Goal: Information Seeking & Learning: Learn about a topic

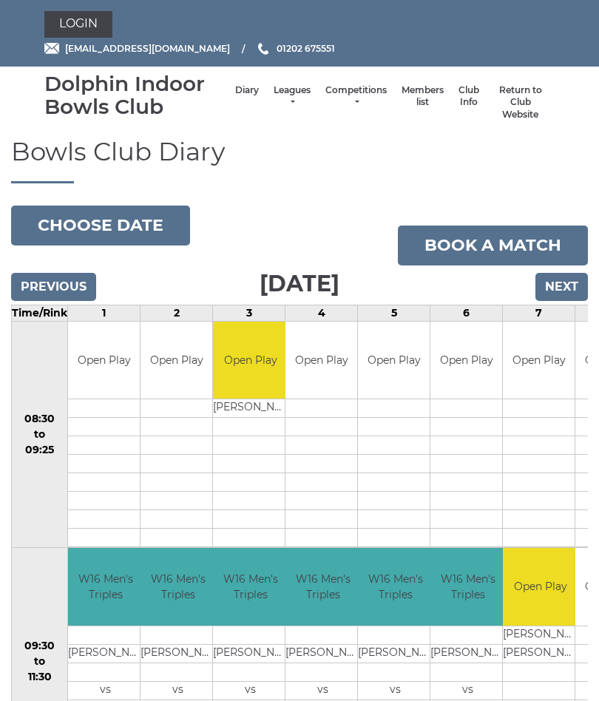
click at [84, 30] on link "Login" at bounding box center [78, 24] width 68 height 27
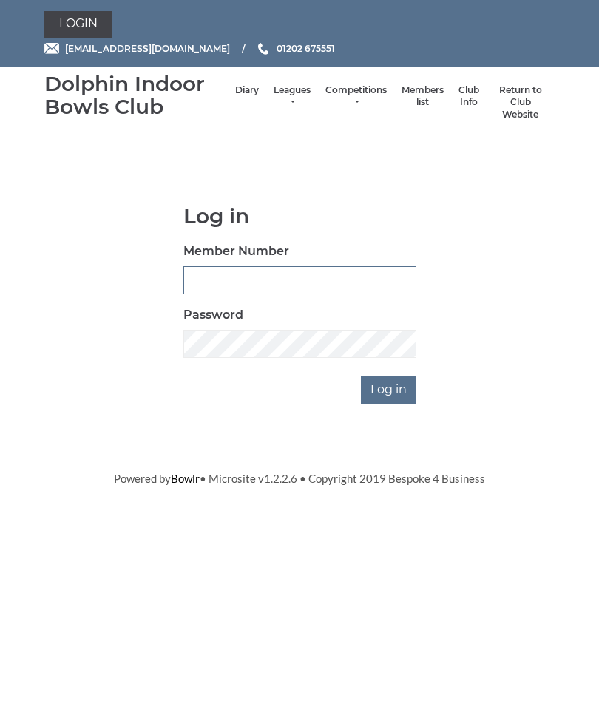
click at [278, 285] on input "Member Number" at bounding box center [299, 280] width 233 height 28
type input "3547"
click at [391, 383] on input "Log in" at bounding box center [388, 390] width 55 height 28
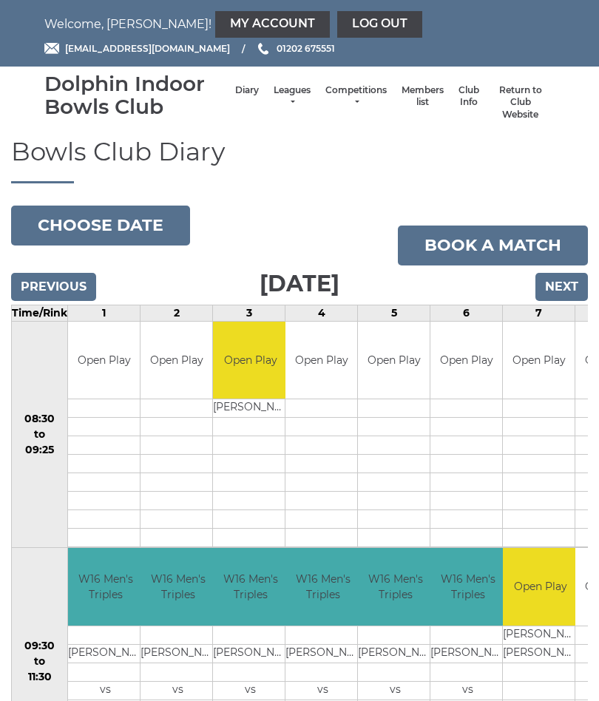
click at [215, 24] on link "My Account" at bounding box center [272, 24] width 115 height 27
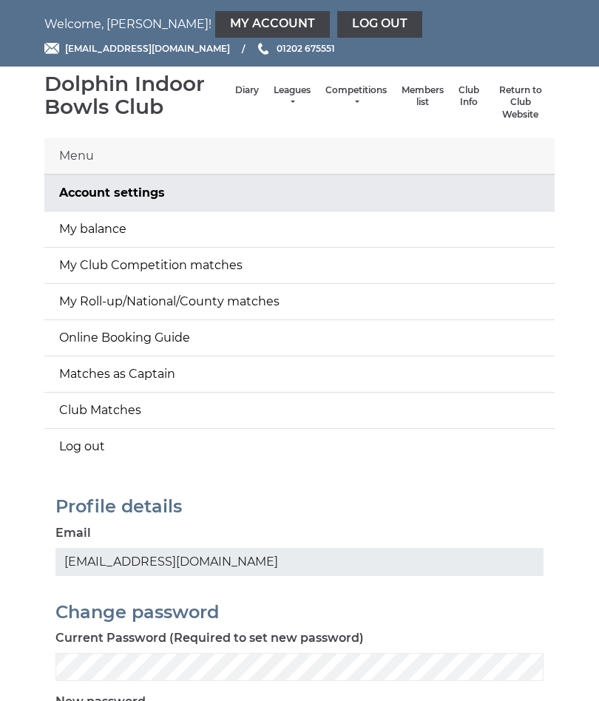
click at [164, 231] on link "My balance" at bounding box center [299, 230] width 511 height 36
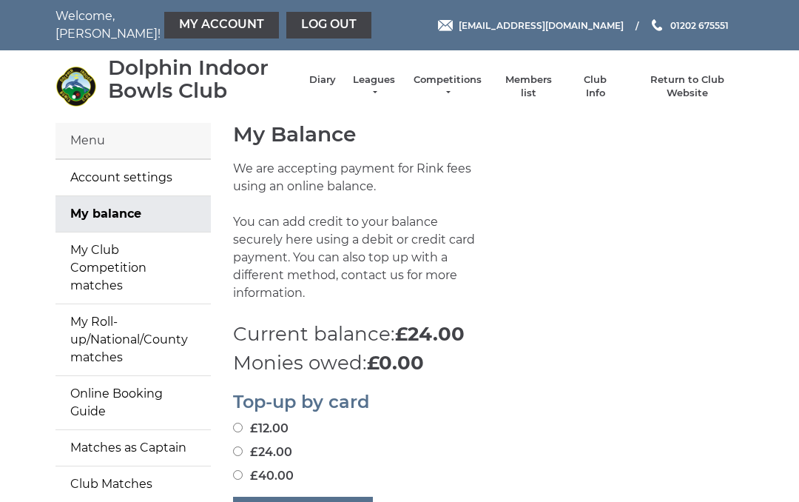
click at [336, 81] on li "Diary" at bounding box center [314, 86] width 41 height 41
click at [336, 87] on link "Diary" at bounding box center [322, 79] width 27 height 13
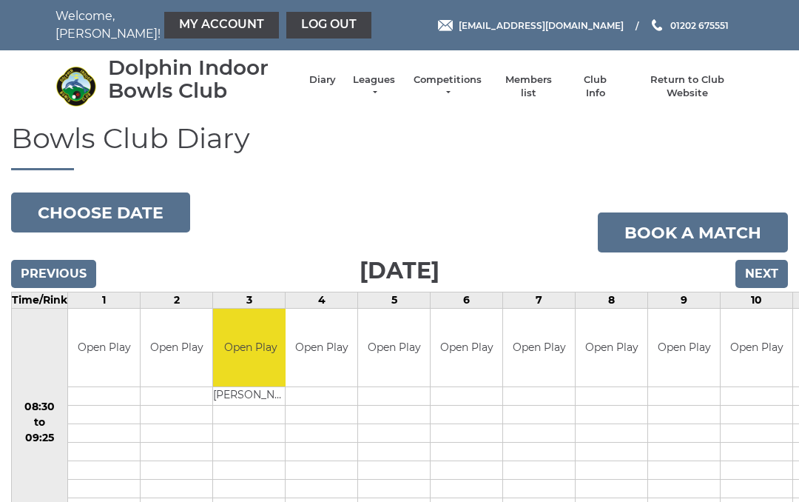
click at [336, 87] on link "Diary" at bounding box center [322, 79] width 27 height 13
click at [392, 87] on link "Leagues" at bounding box center [374, 86] width 47 height 27
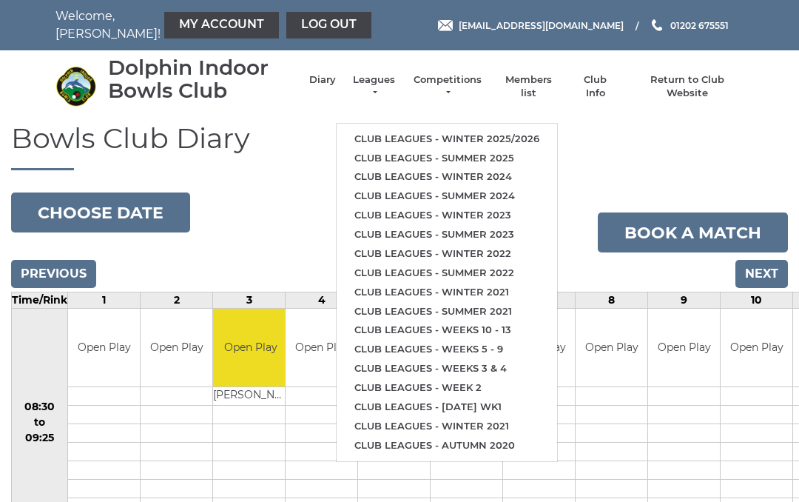
click at [497, 135] on link "Club leagues - Winter 2025/2026" at bounding box center [447, 138] width 220 height 19
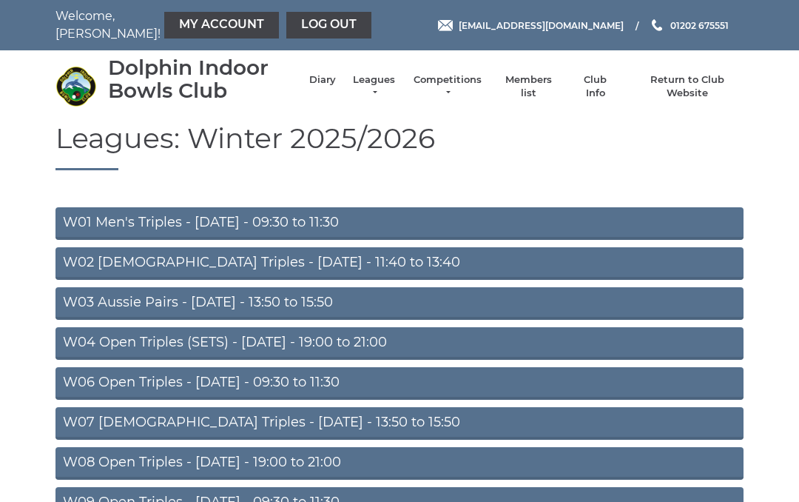
click at [353, 343] on link "W04 Open Triples (SETS) - [DATE] - 19:00 to 21:00" at bounding box center [399, 343] width 688 height 33
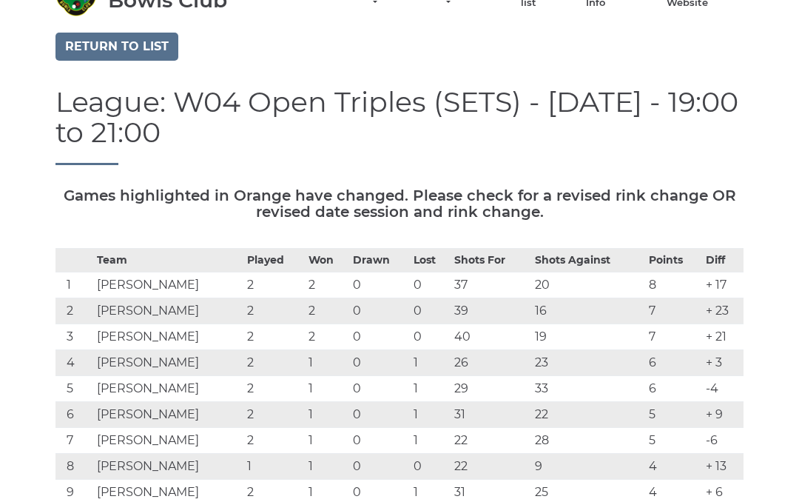
scroll to position [89, 0]
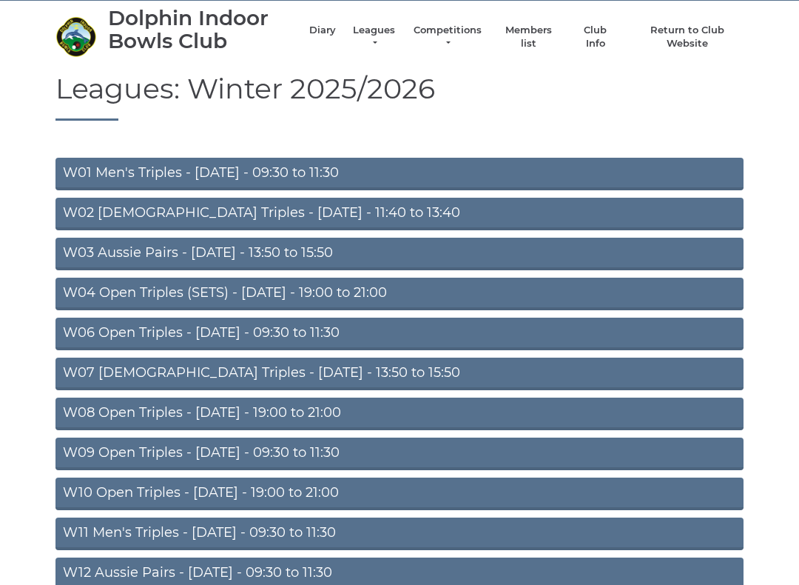
scroll to position [50, 0]
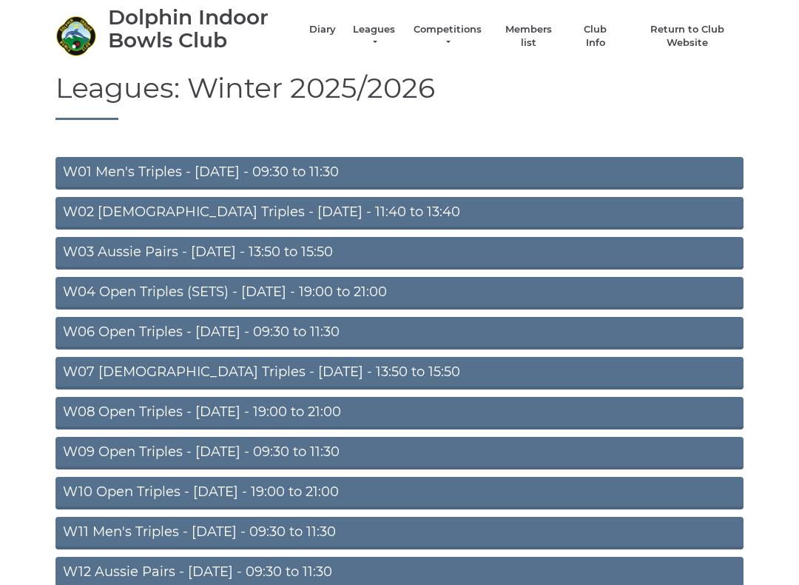
click at [312, 331] on link "W06 Open Triples - Tuesday - 09:30 to 11:30" at bounding box center [399, 333] width 688 height 33
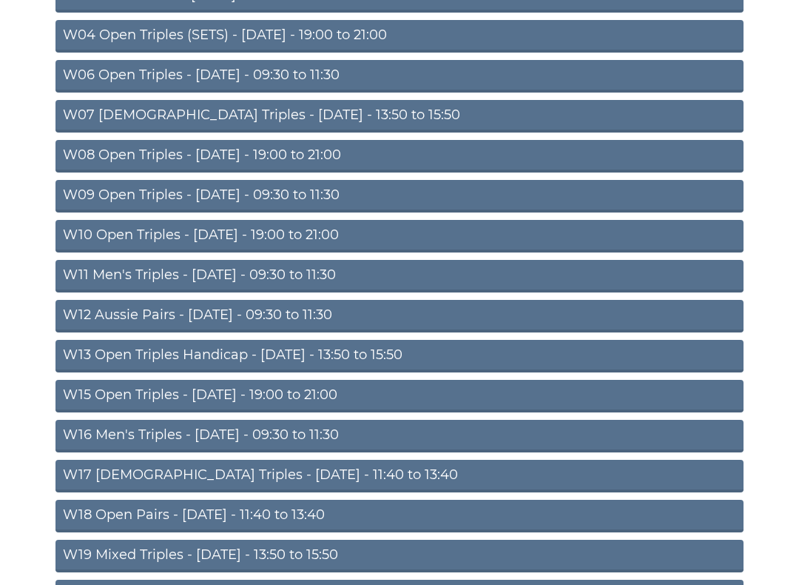
scroll to position [308, 0]
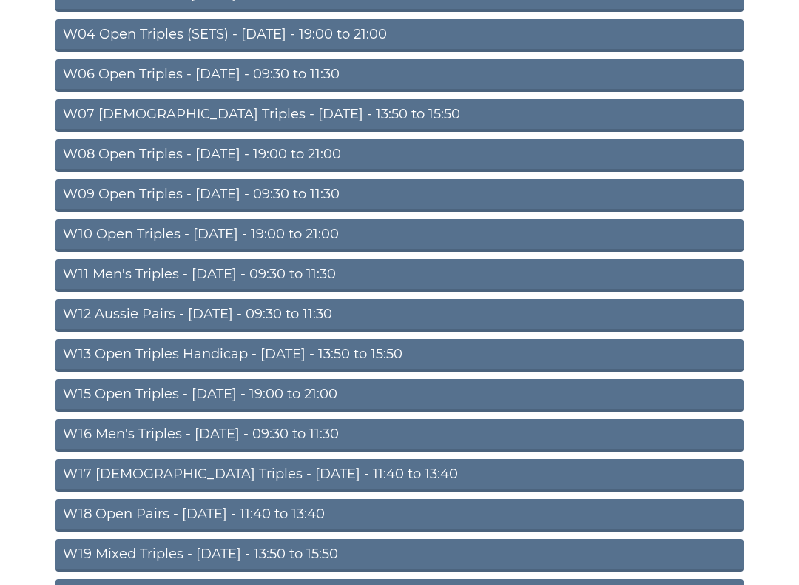
click at [314, 279] on link "W11 Men's Triples - [DATE] - 09:30 to 11:30" at bounding box center [399, 275] width 688 height 33
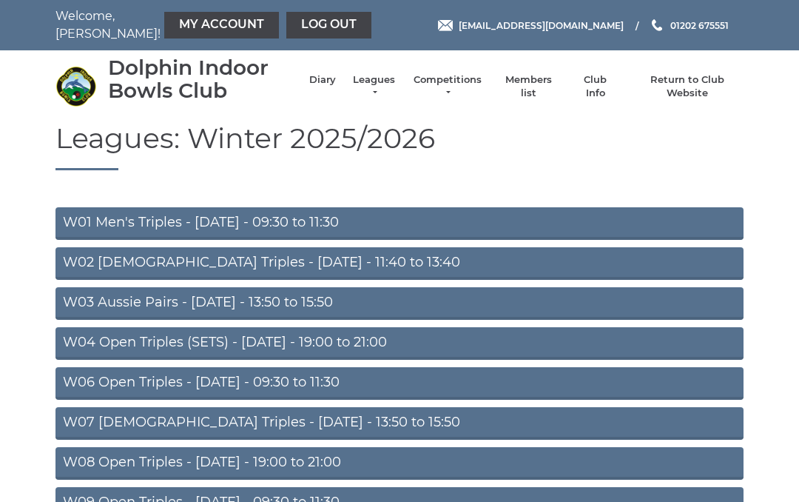
scroll to position [349, 0]
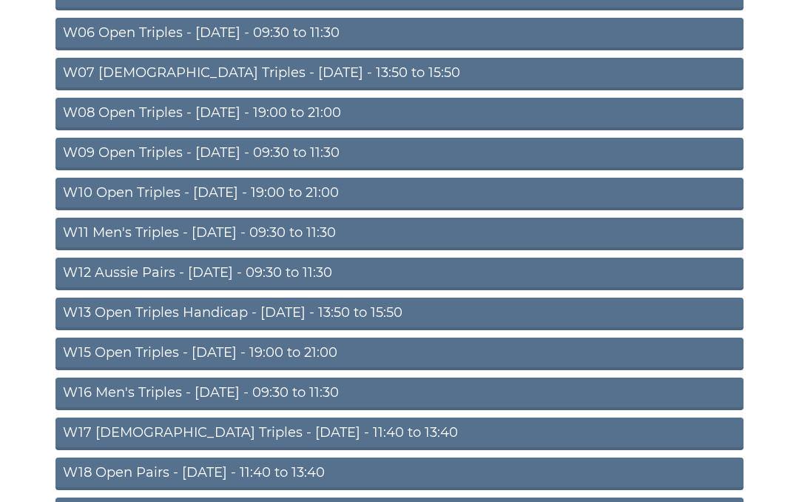
click at [311, 351] on link "W15 Open Triples - [DATE] - 19:00 to 21:00" at bounding box center [399, 353] width 688 height 33
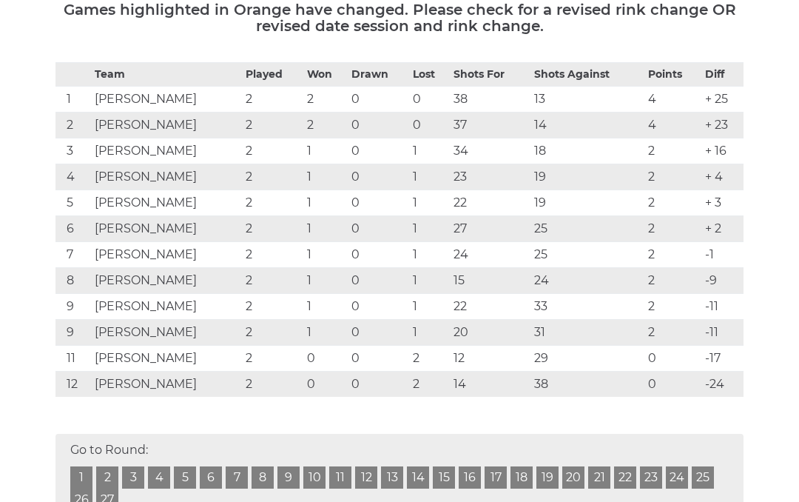
scroll to position [275, 0]
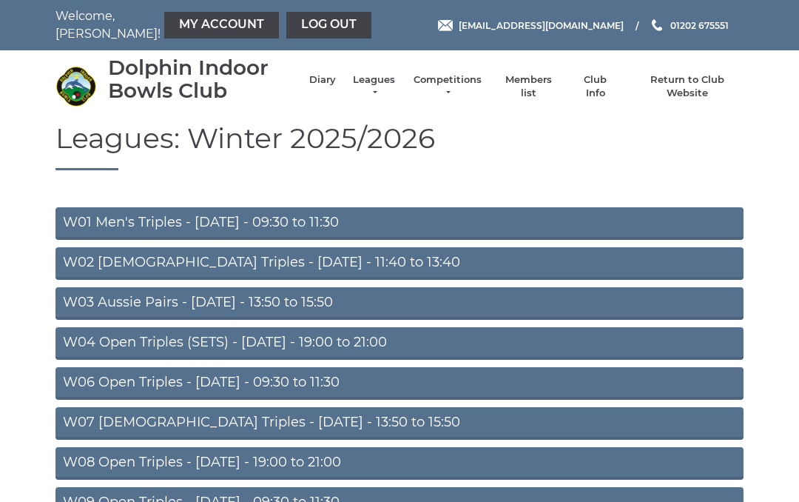
scroll to position [349, 0]
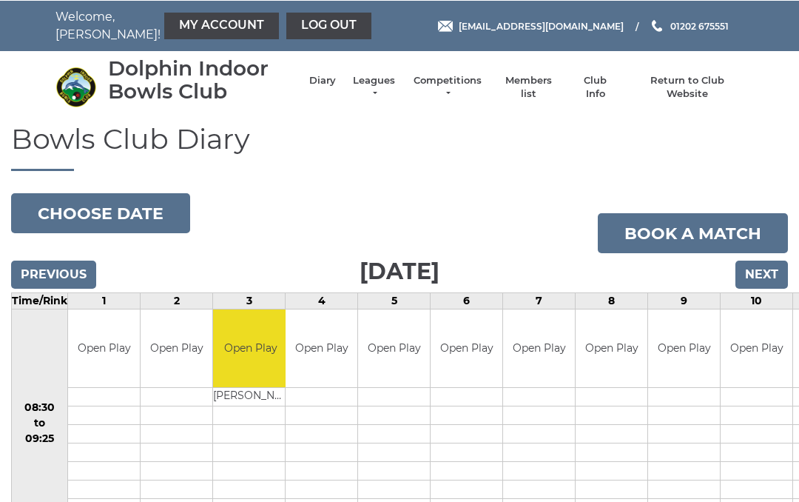
scroll to position [0, 1]
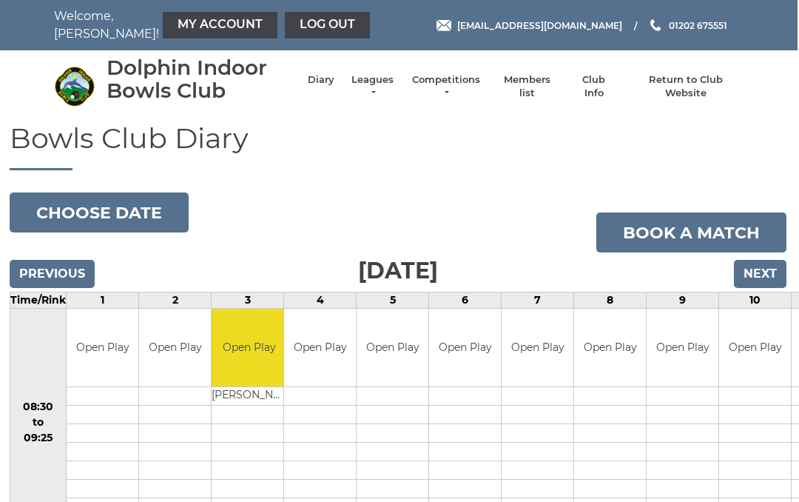
click at [289, 24] on link "Log out" at bounding box center [327, 25] width 85 height 27
click at [293, 27] on link "Log out" at bounding box center [327, 25] width 85 height 27
